Goal: Task Accomplishment & Management: Complete application form

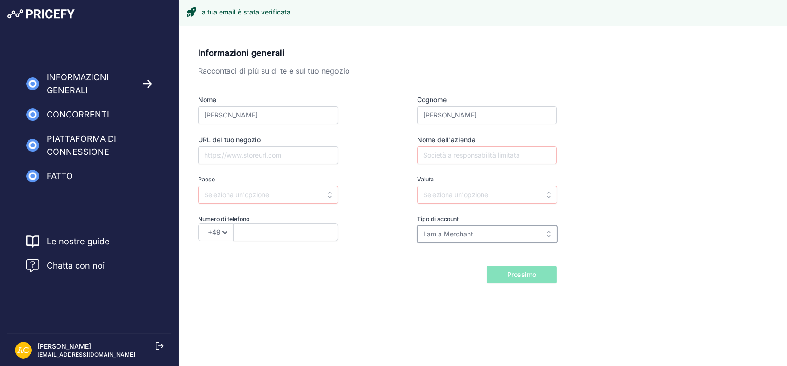
click at [523, 238] on input "I am a Merchant" at bounding box center [487, 234] width 140 height 18
click at [491, 301] on div "Informazioni generali Raccontaci di più su di te e sul tuo negozio Nome [PERSON…" at bounding box center [482, 179] width 607 height 289
type input "I am a Merchant"
click at [499, 237] on input "I am a Merchant" at bounding box center [487, 234] width 140 height 18
click at [499, 239] on input "text" at bounding box center [487, 234] width 140 height 18
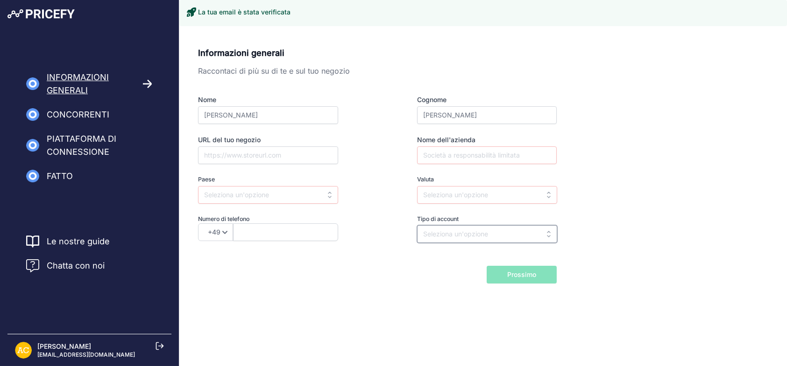
type input "I am a Merchant"
click at [295, 196] on input "text" at bounding box center [268, 195] width 140 height 18
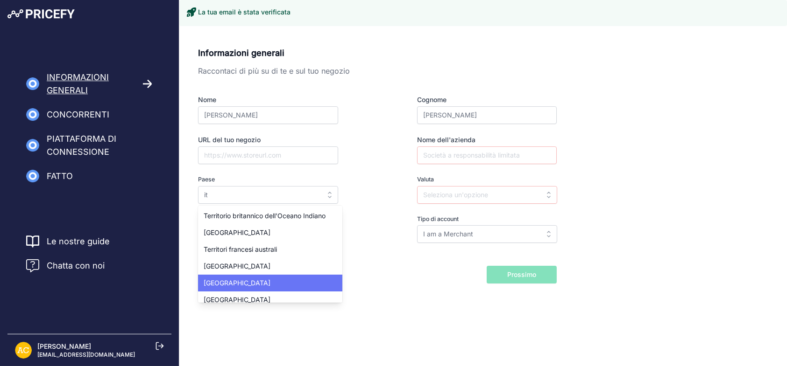
click at [280, 280] on div "Italia" at bounding box center [270, 283] width 144 height 17
type input "[GEOGRAPHIC_DATA]"
type input "EUR"
select select "39"
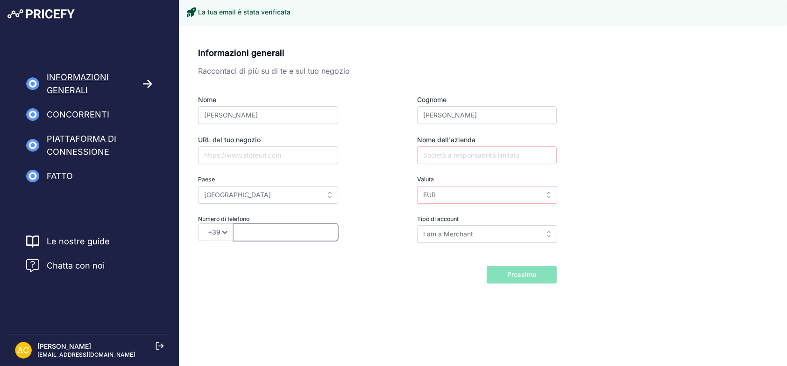
click at [299, 232] on input "text" at bounding box center [285, 233] width 105 height 18
type input "23232323"
click at [486, 159] on input "Nome dell'azienda" at bounding box center [487, 156] width 140 height 18
type input "paraponzi"
click at [504, 276] on button "Prossimo" at bounding box center [521, 275] width 70 height 18
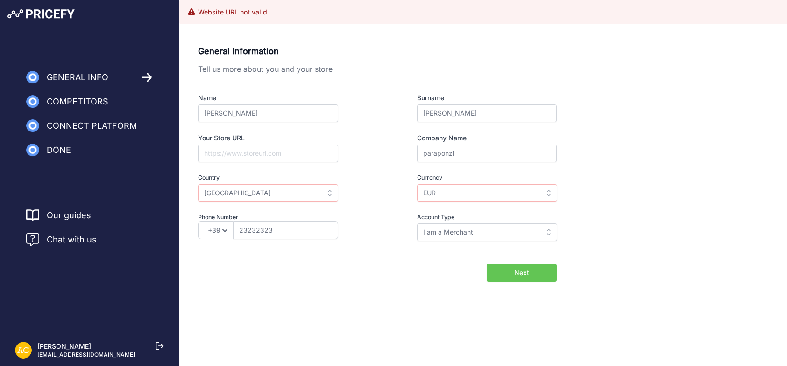
select select "39"
